Goal: Task Accomplishment & Management: Manage account settings

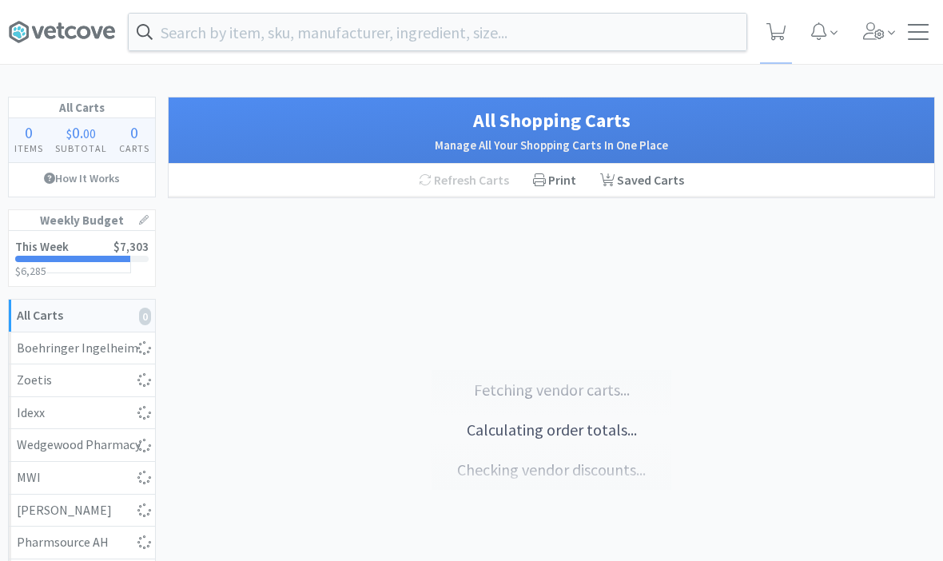
scroll to position [95, 0]
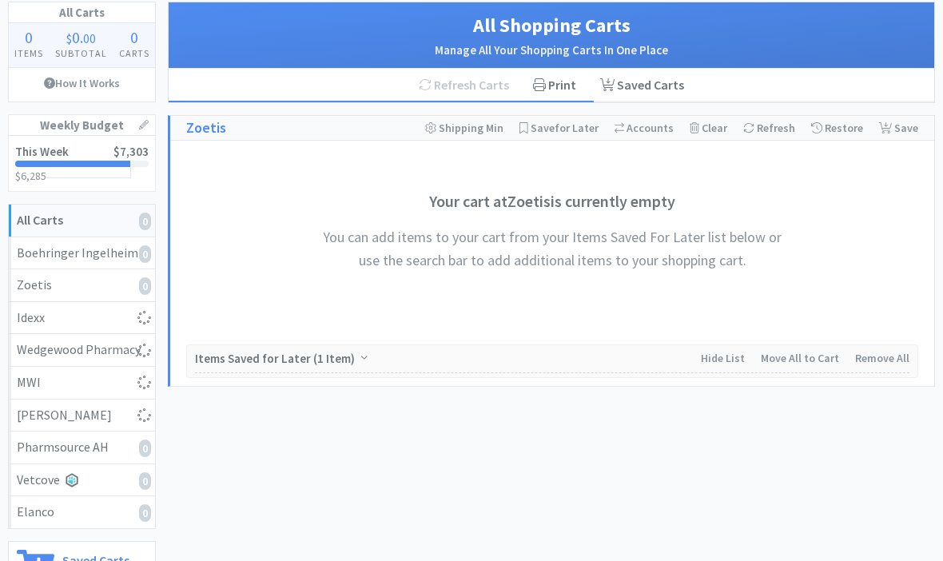
select select "2"
select select "1"
select select "2"
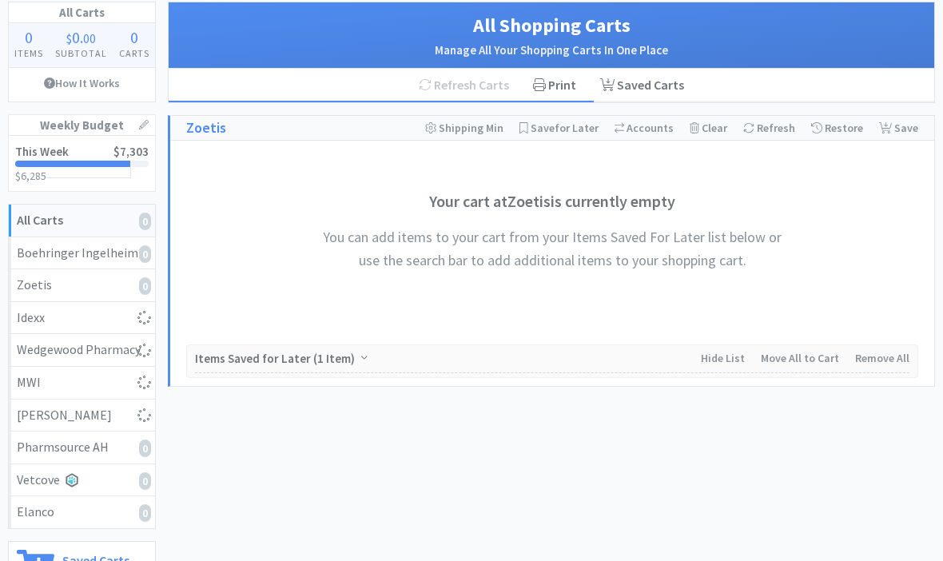
select select "3"
select select "2"
select select "1"
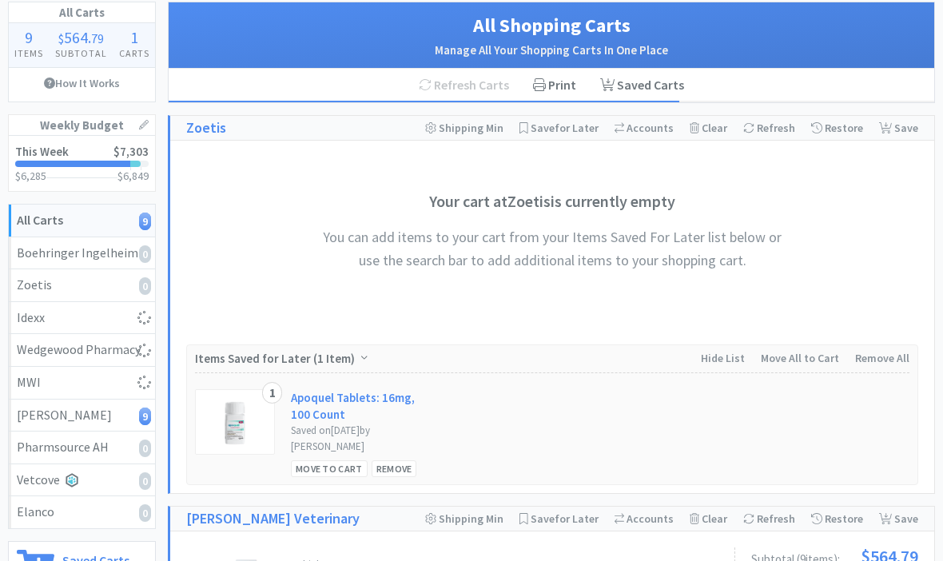
click at [69, 160] on link "This Week $7,303 $6,285 $ 6,849" at bounding box center [82, 163] width 146 height 55
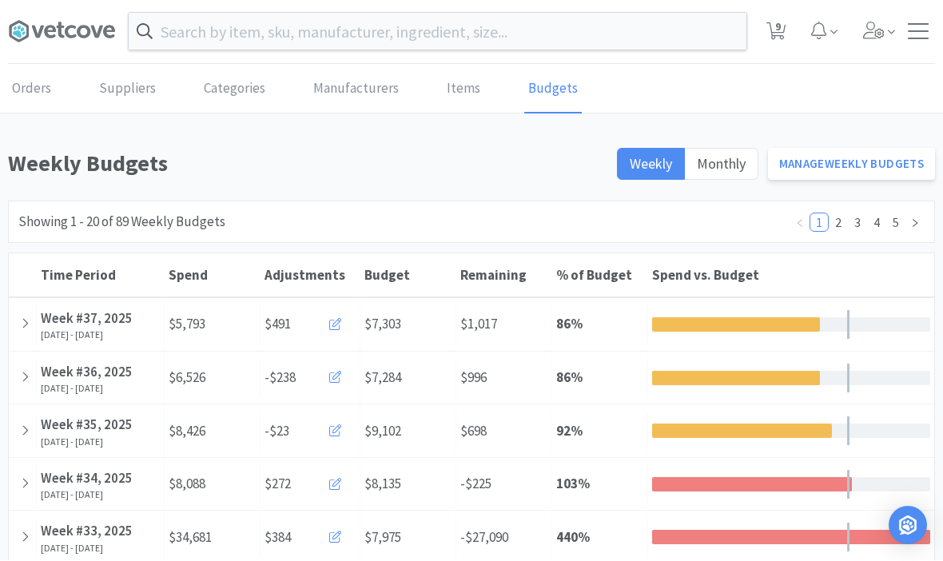
scroll to position [1, 0]
click at [24, 328] on icon at bounding box center [25, 323] width 9 height 14
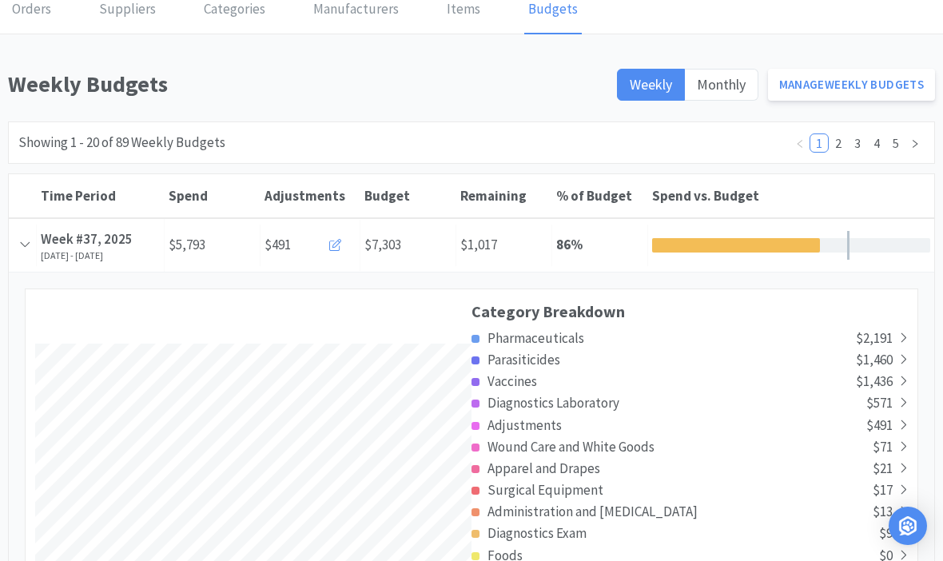
scroll to position [74, 0]
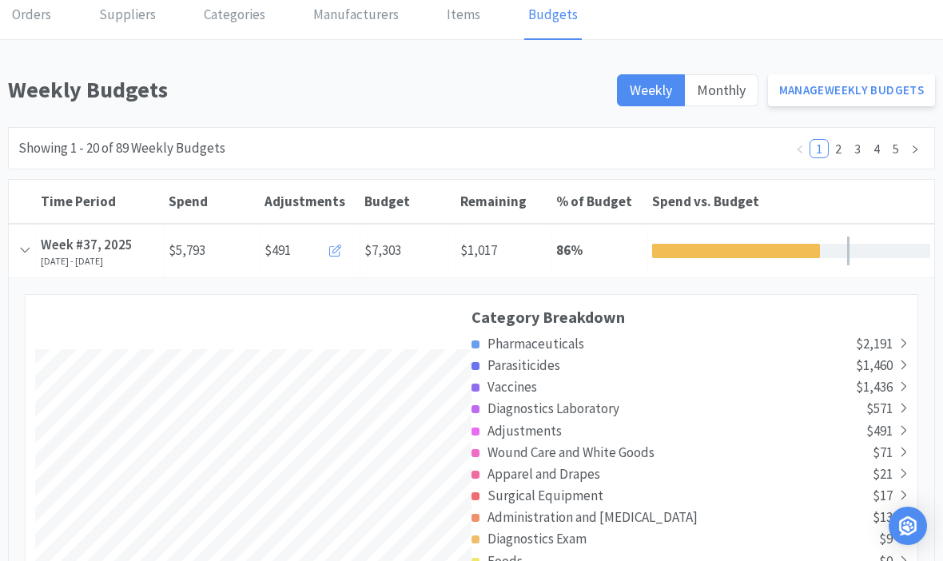
click at [34, 264] on div at bounding box center [23, 250] width 28 height 41
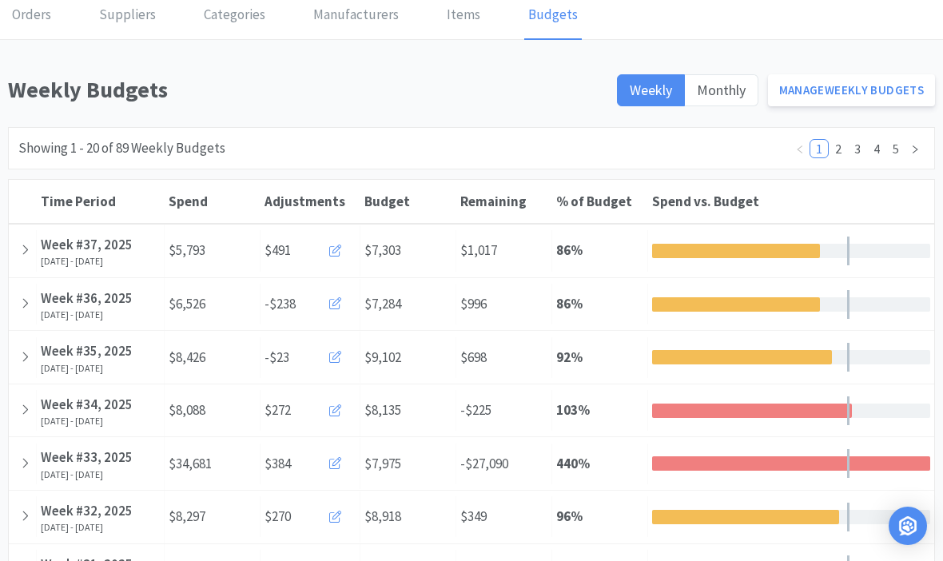
click at [21, 304] on icon at bounding box center [25, 303] width 9 height 14
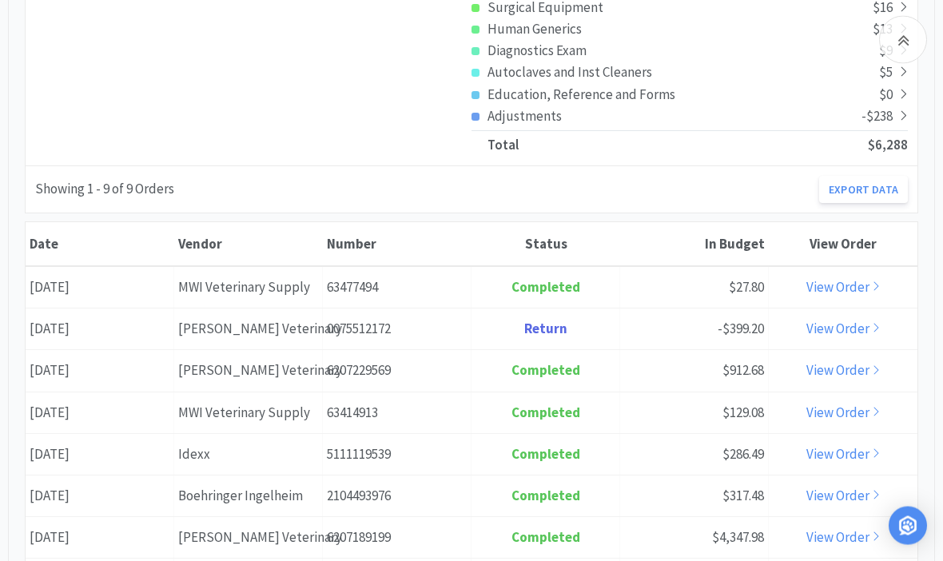
scroll to position [746, 0]
click at [852, 328] on link "View Order" at bounding box center [843, 329] width 74 height 18
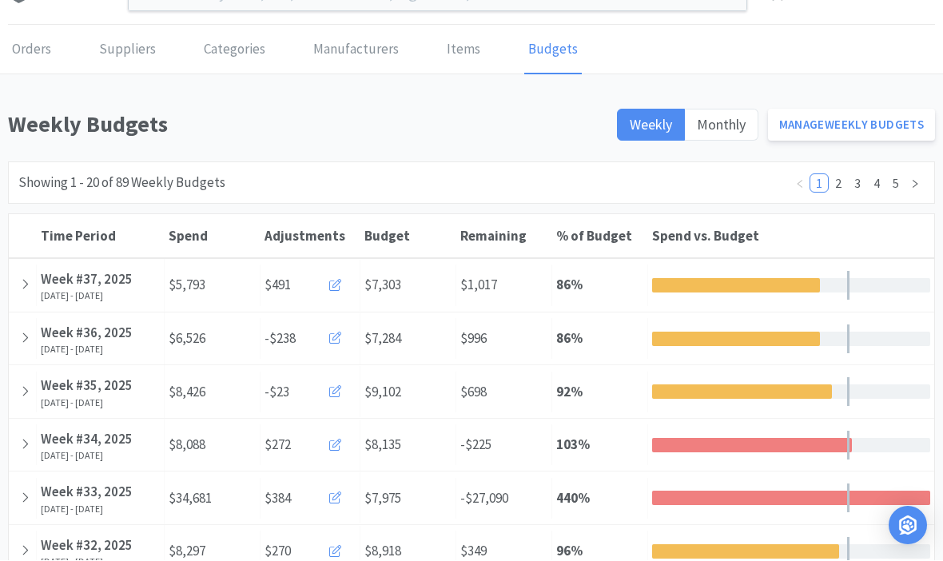
click at [21, 337] on icon at bounding box center [25, 339] width 9 height 14
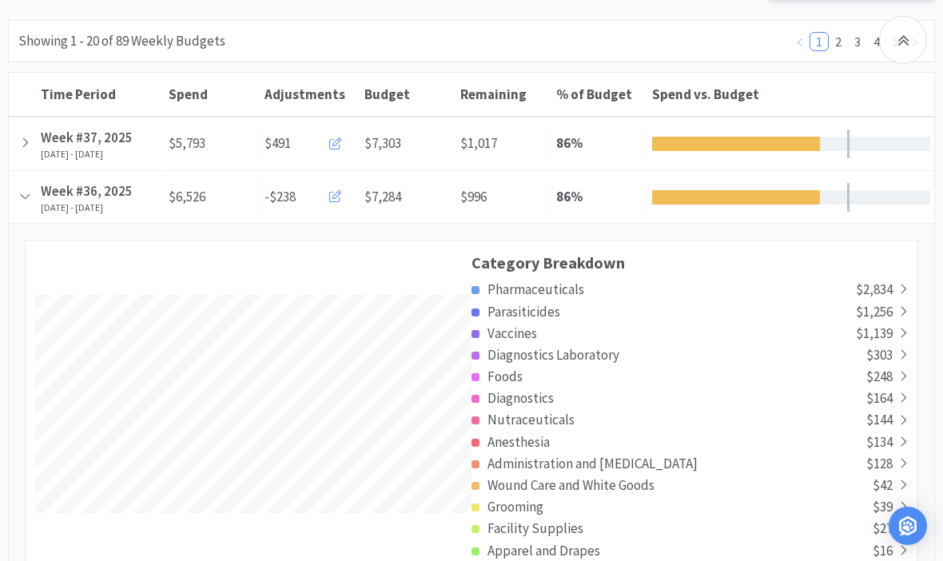
scroll to position [181, 0]
click at [336, 194] on icon at bounding box center [335, 197] width 12 height 12
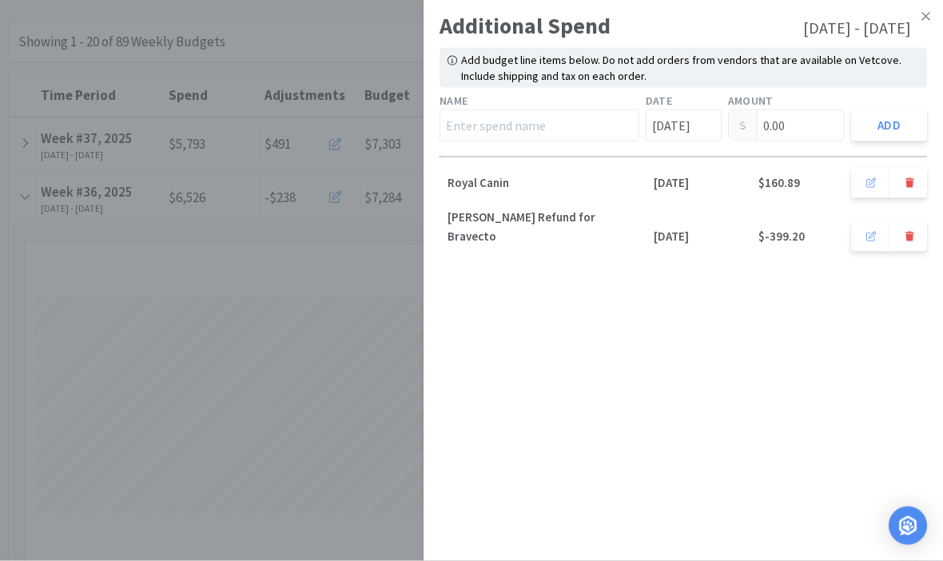
scroll to position [181, 0]
click at [907, 232] on icon at bounding box center [909, 237] width 9 height 10
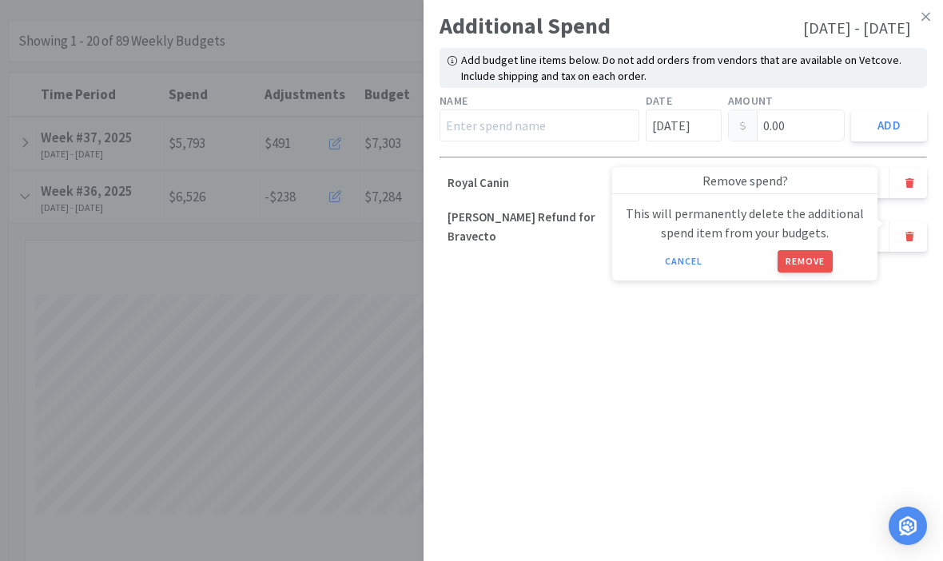
click at [809, 264] on button "Remove" at bounding box center [804, 261] width 55 height 22
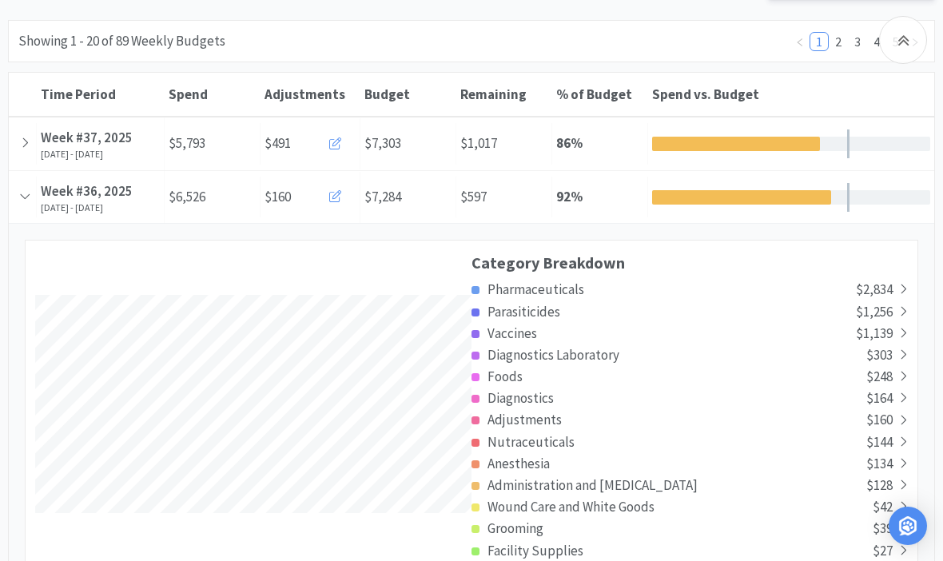
click at [23, 149] on span at bounding box center [25, 143] width 9 height 18
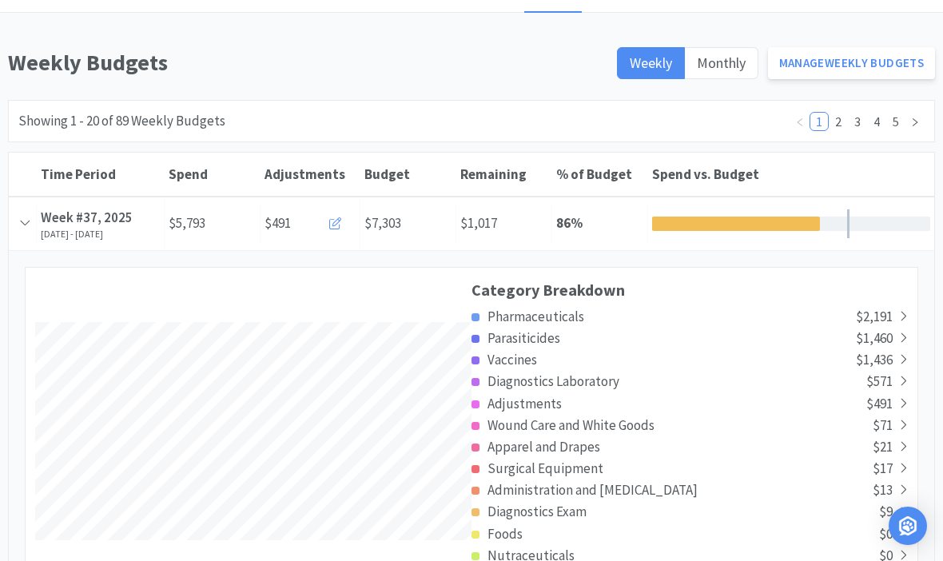
scroll to position [101, 0]
click at [342, 228] on button at bounding box center [337, 224] width 38 height 32
click at [17, 239] on div at bounding box center [23, 223] width 28 height 41
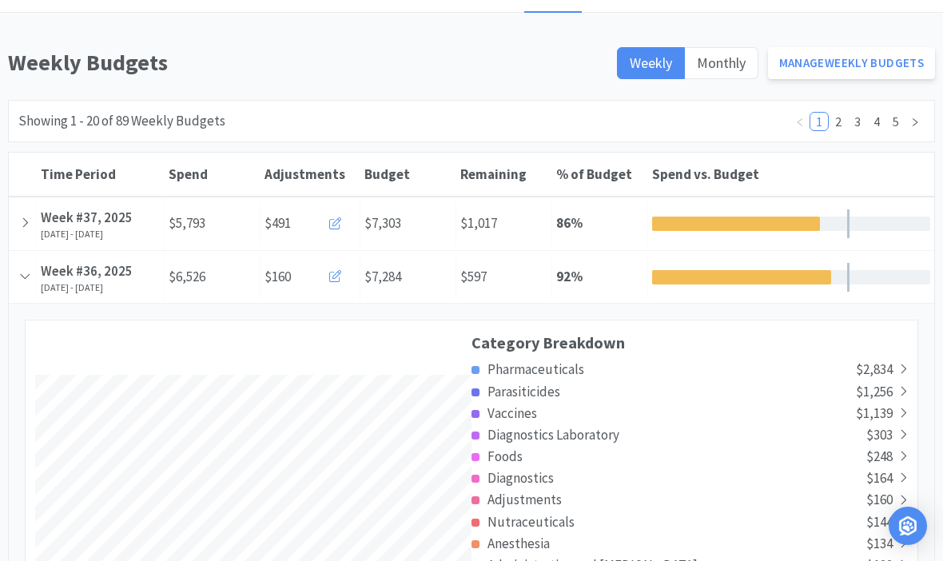
scroll to position [795868, 797909]
click at [24, 285] on div at bounding box center [23, 276] width 28 height 41
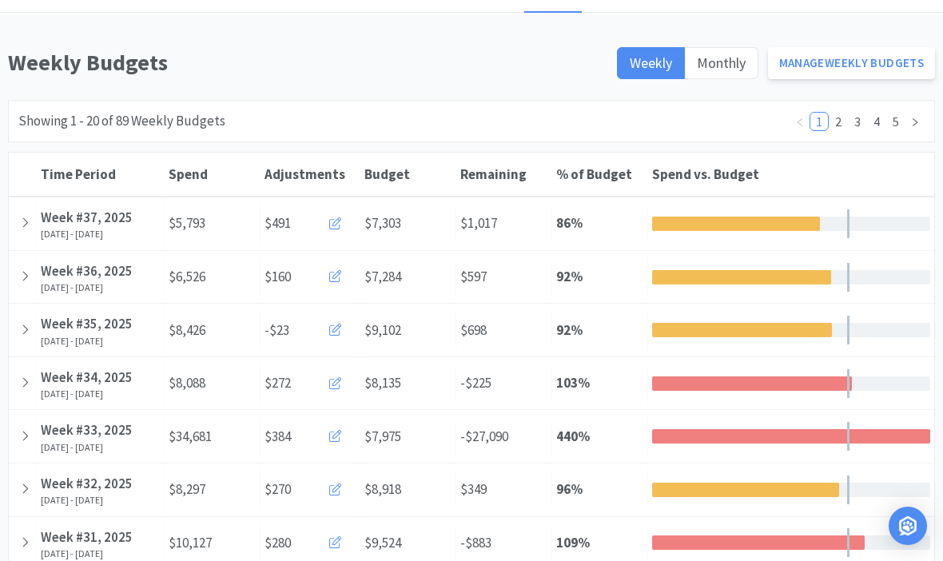
click at [27, 329] on icon at bounding box center [25, 330] width 9 height 14
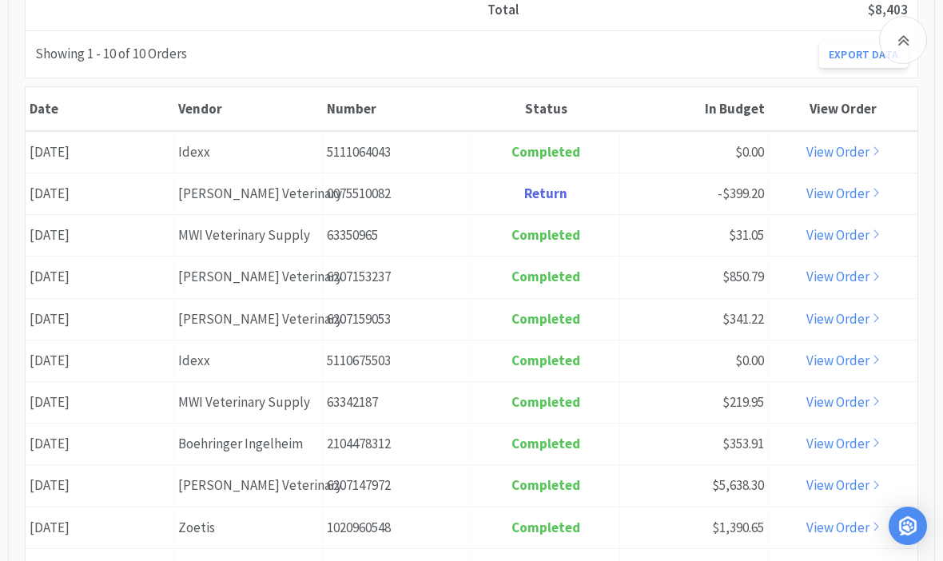
scroll to position [849, 0]
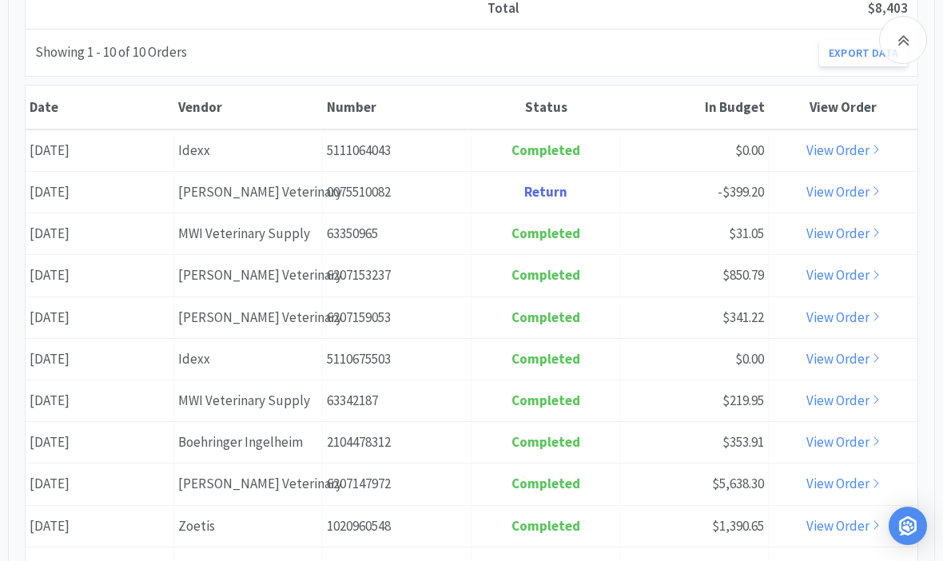
click at [854, 192] on link "View Order" at bounding box center [843, 192] width 74 height 18
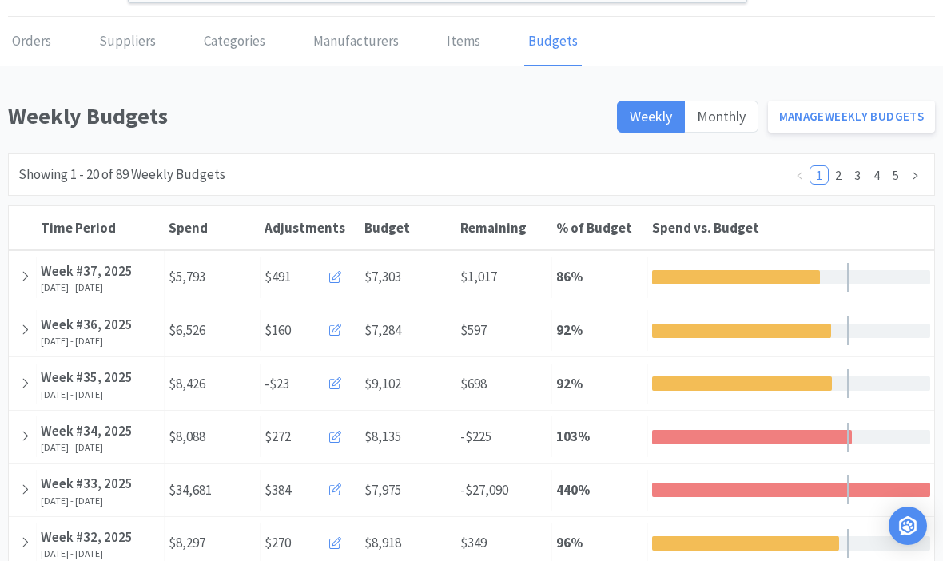
scroll to position [47, 0]
click at [335, 380] on icon at bounding box center [335, 384] width 12 height 12
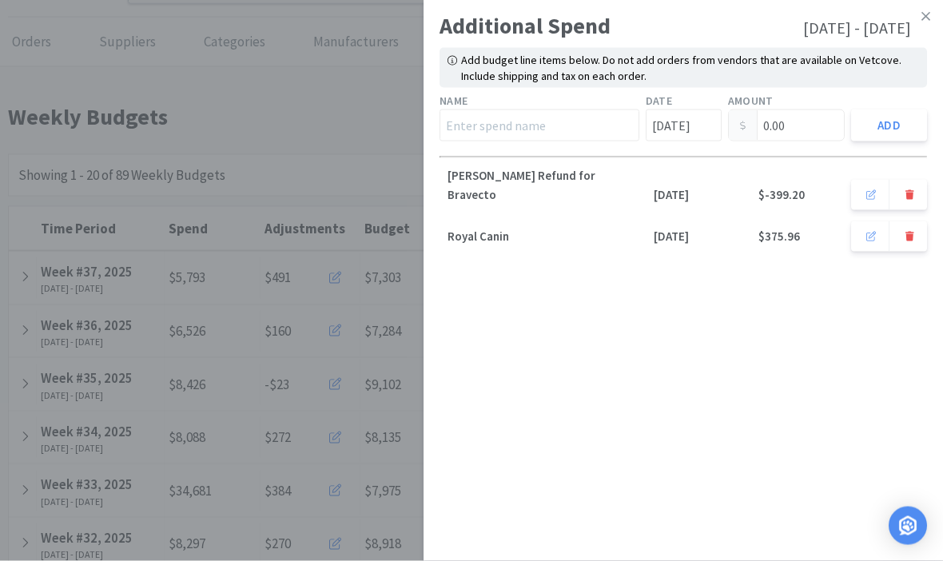
scroll to position [48, 0]
click at [915, 180] on button at bounding box center [908, 195] width 38 height 30
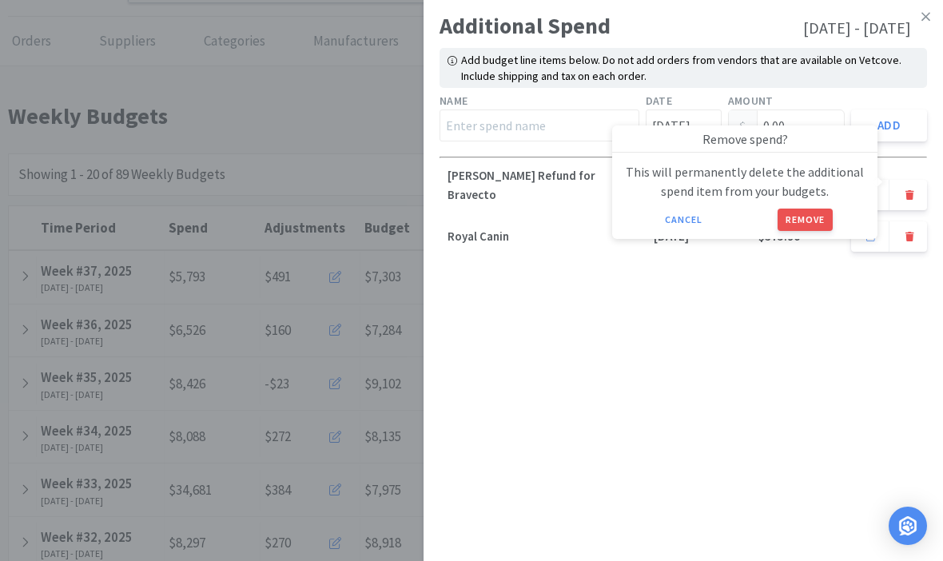
click at [802, 224] on button "Remove" at bounding box center [804, 219] width 55 height 22
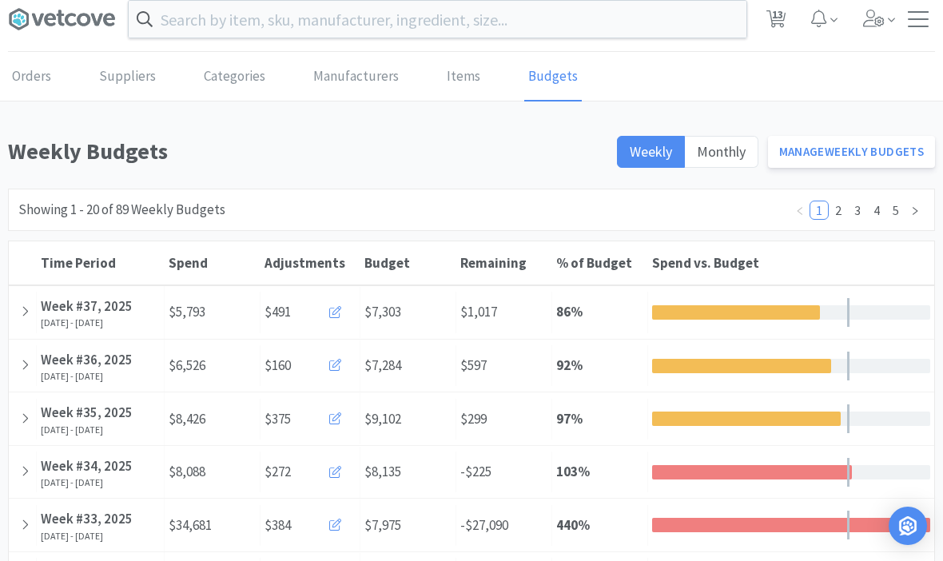
scroll to position [11, 0]
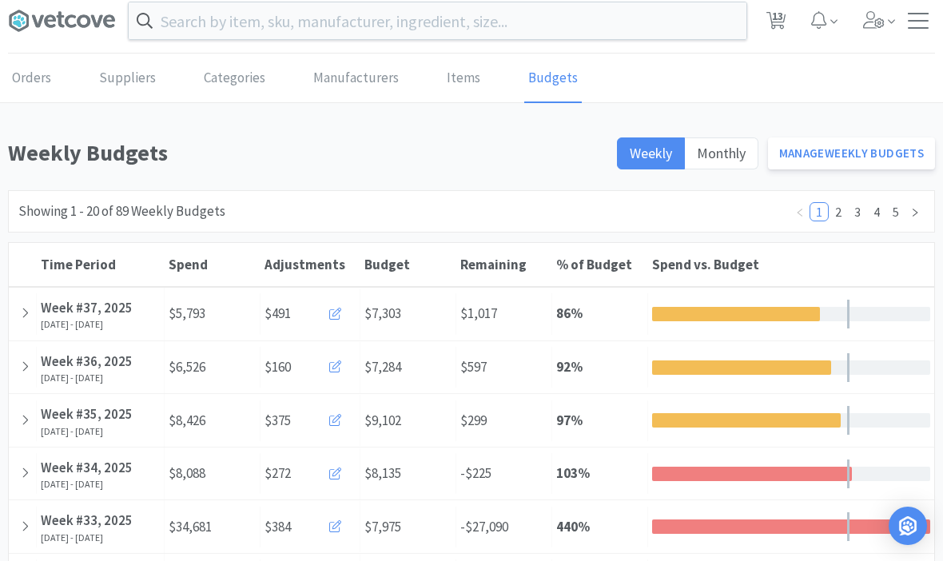
click at [25, 314] on icon at bounding box center [25, 313] width 9 height 14
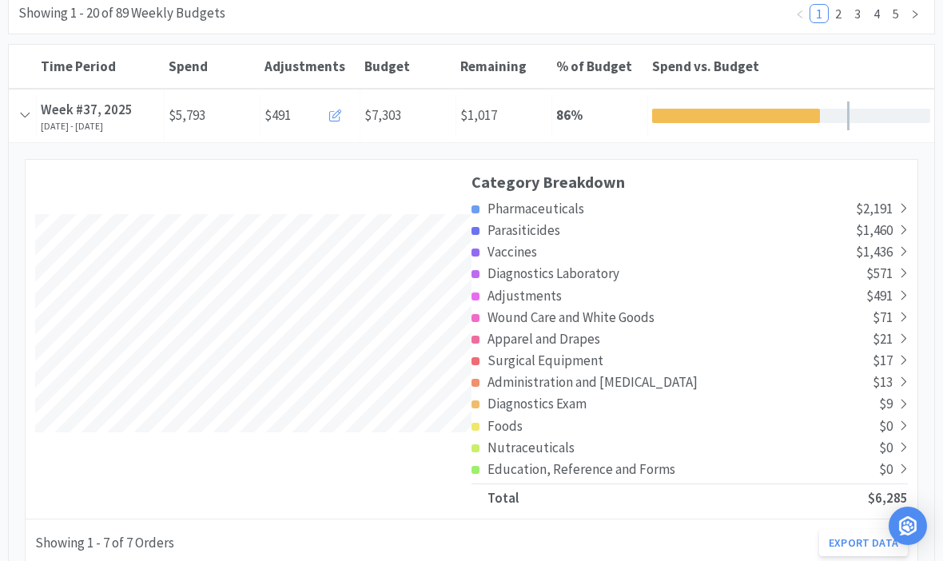
scroll to position [0, 0]
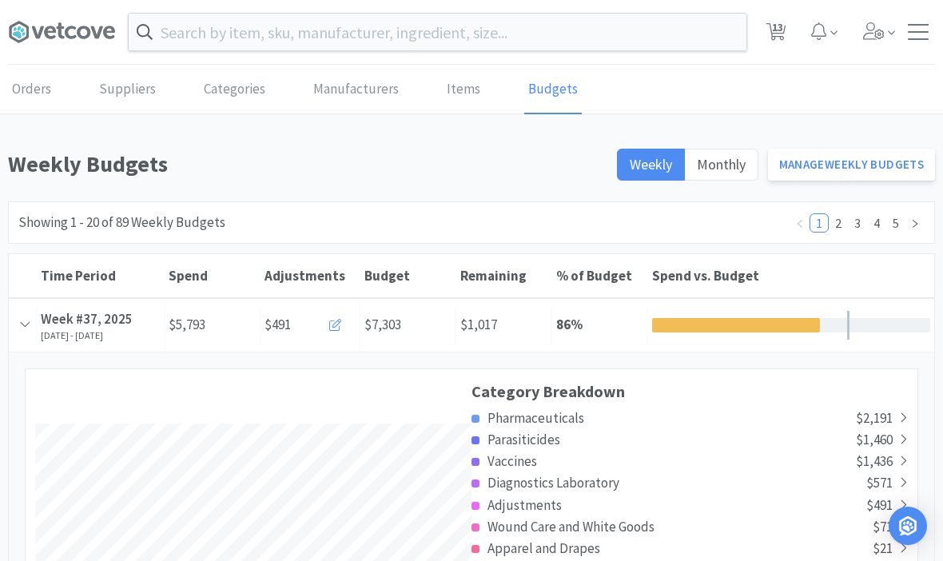
click at [26, 323] on icon at bounding box center [25, 324] width 14 height 9
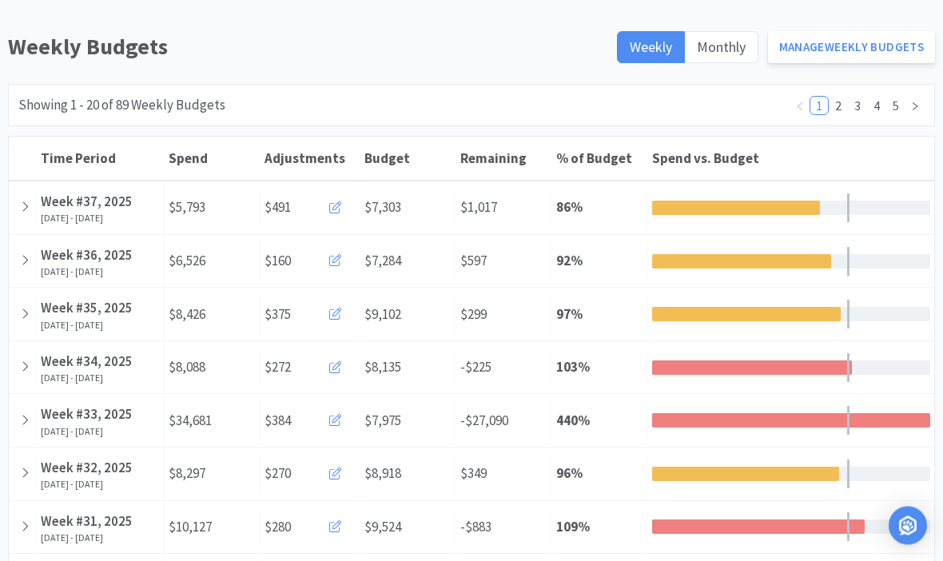
scroll to position [125, 0]
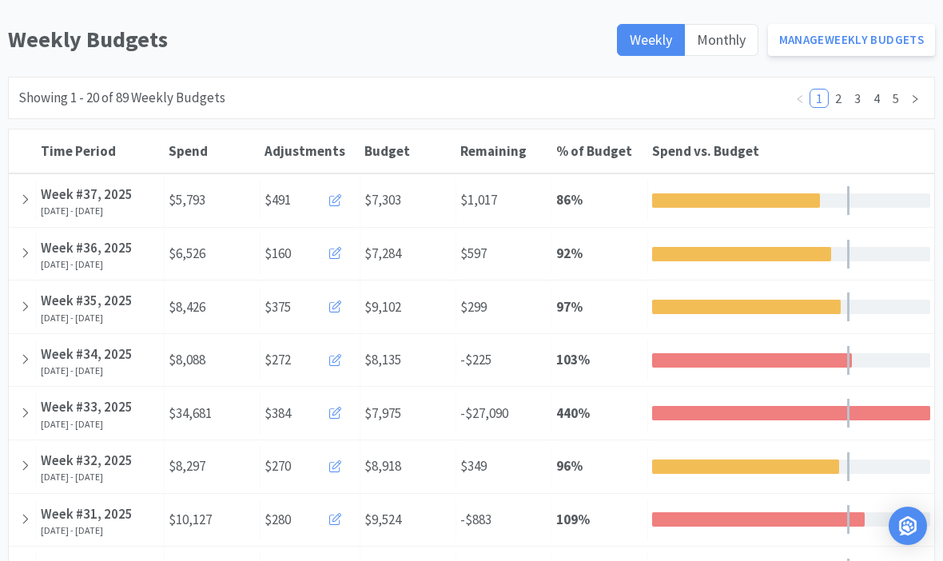
click at [26, 246] on icon at bounding box center [25, 253] width 9 height 14
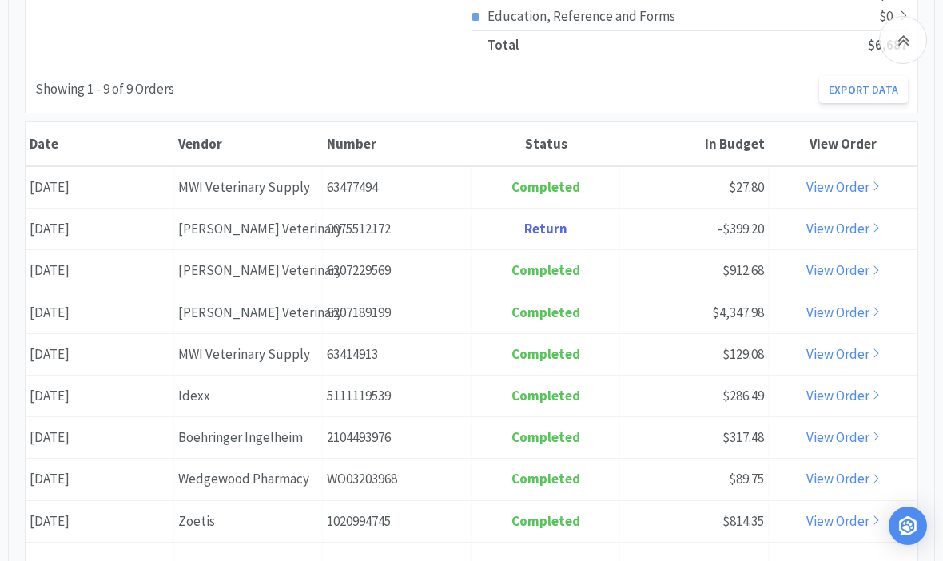
scroll to position [848, 0]
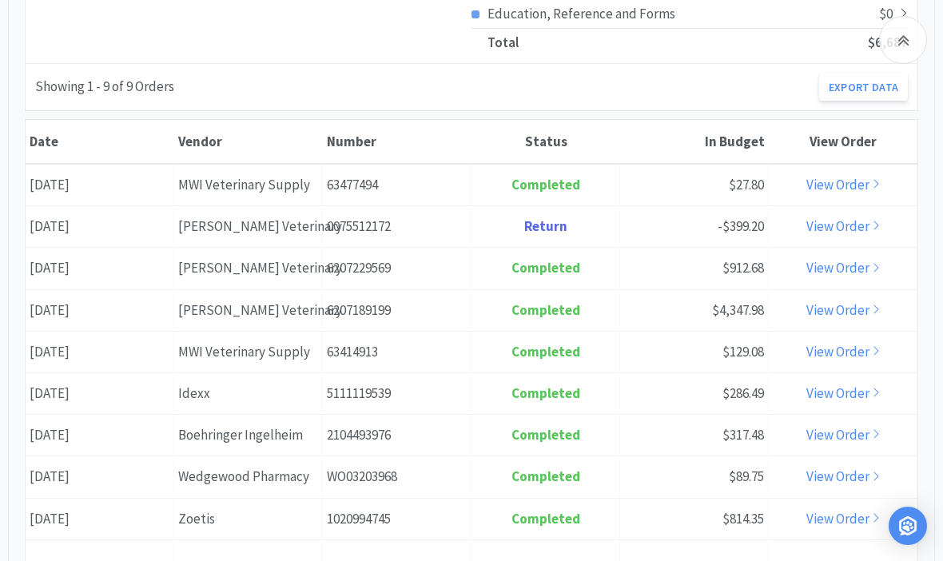
click at [838, 220] on link "View Order" at bounding box center [843, 226] width 74 height 18
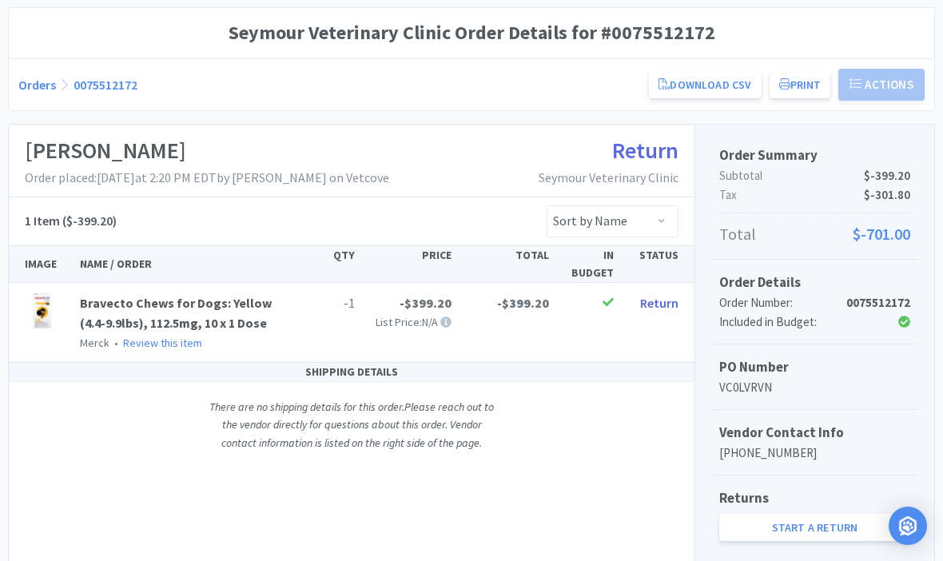
scroll to position [135, 0]
